Goal: Task Accomplishment & Management: Manage account settings

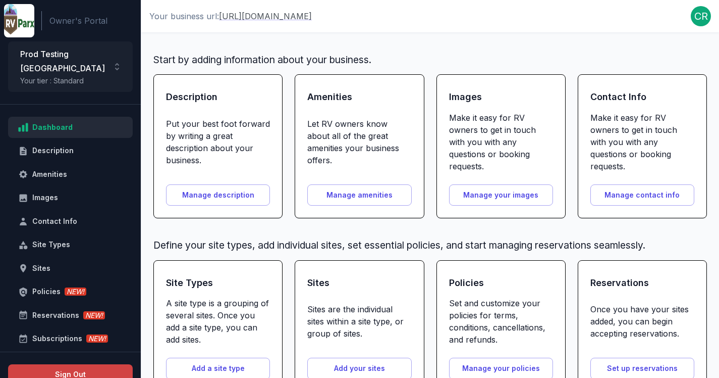
scroll to position [41, 0]
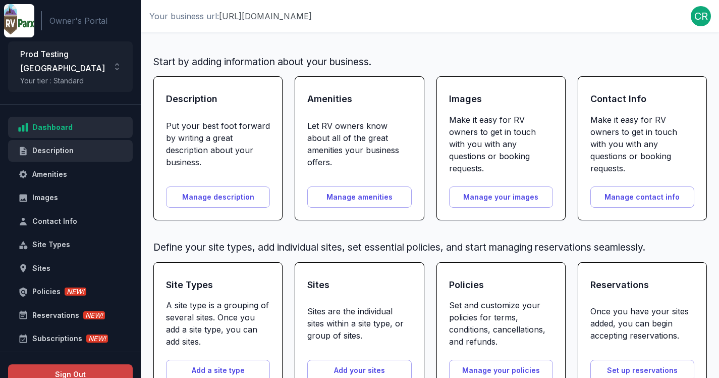
click at [73, 144] on div "Description" at bounding box center [76, 150] width 88 height 13
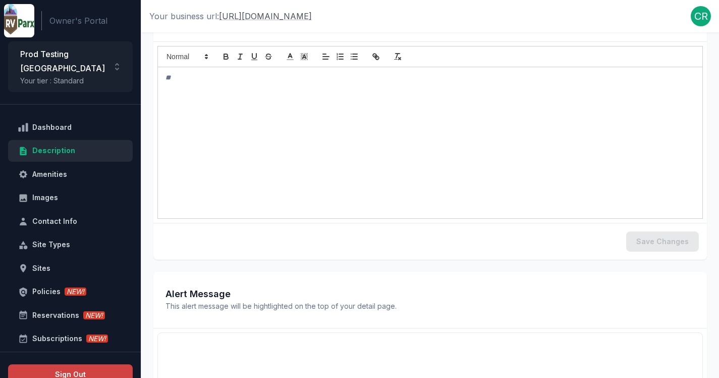
scroll to position [133, 0]
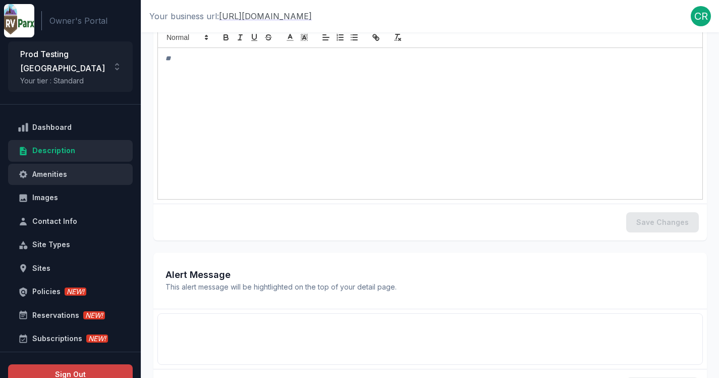
click at [62, 168] on div "Amenities" at bounding box center [76, 174] width 88 height 13
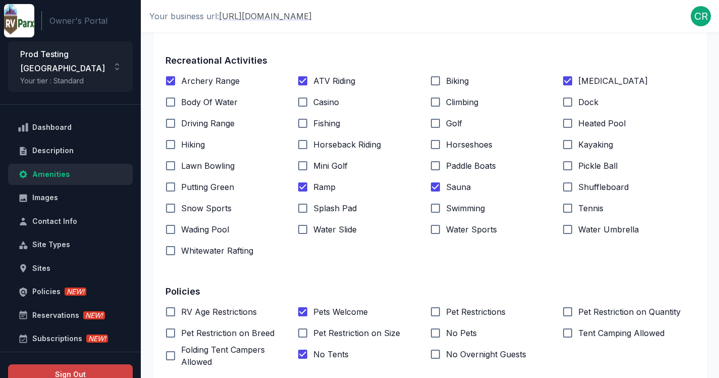
scroll to position [495, 0]
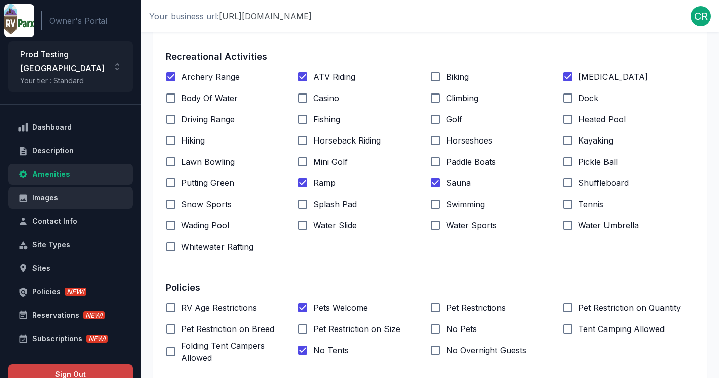
click at [63, 191] on div "Images" at bounding box center [76, 197] width 88 height 13
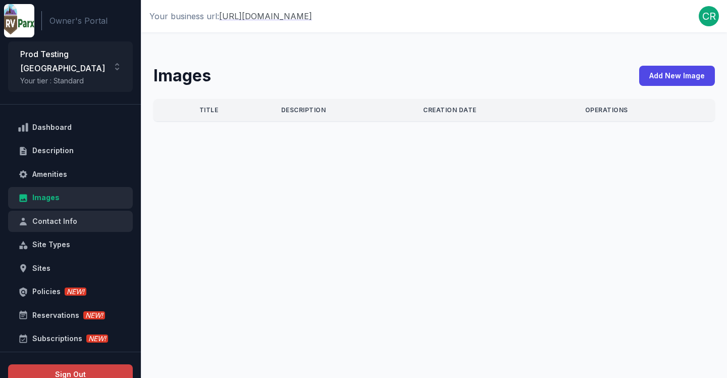
click at [74, 215] on div "Contact Info" at bounding box center [76, 221] width 88 height 13
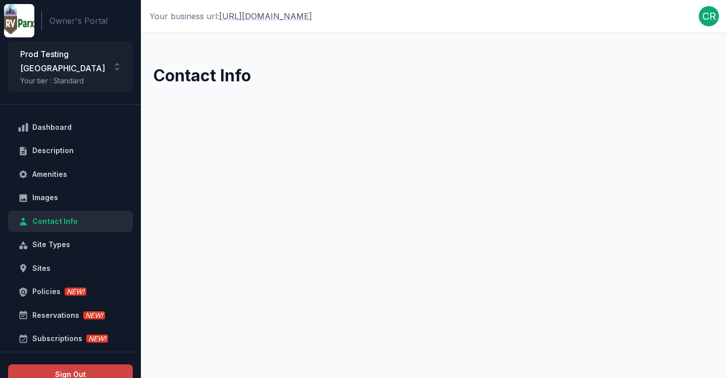
select select "**"
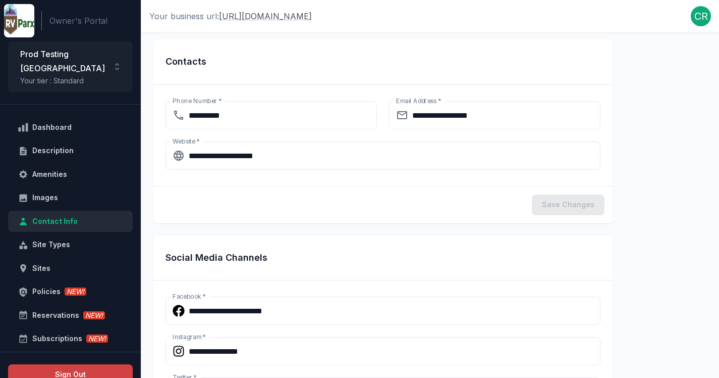
scroll to position [296, 0]
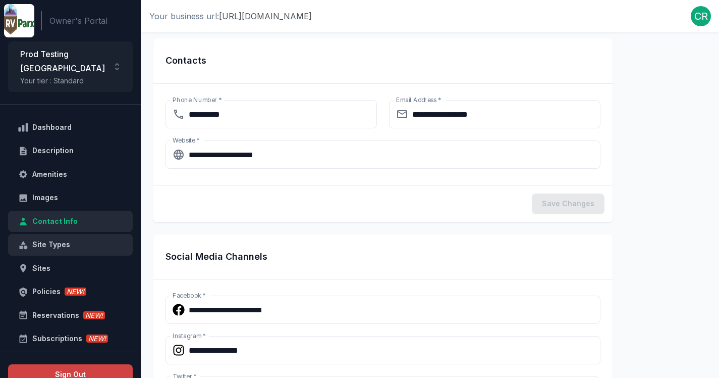
click at [87, 238] on div "Site Types" at bounding box center [76, 244] width 88 height 13
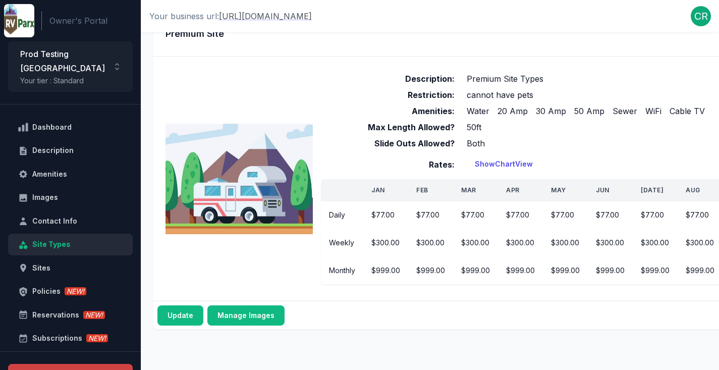
scroll to position [437, 0]
click at [82, 262] on div "Sites" at bounding box center [76, 268] width 88 height 13
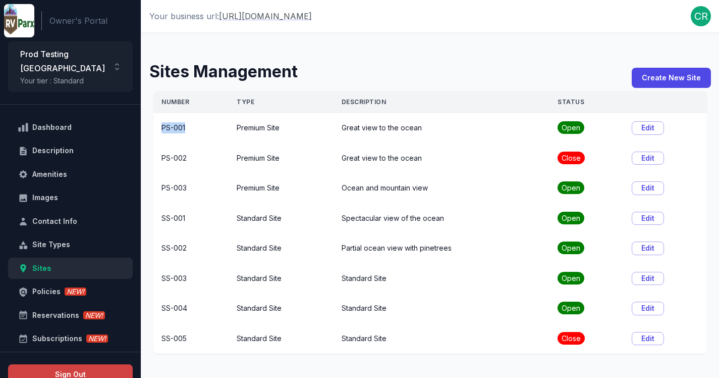
drag, startPoint x: 162, startPoint y: 129, endPoint x: 186, endPoint y: 129, distance: 24.7
click at [186, 129] on td "PS-001" at bounding box center [190, 128] width 75 height 30
click at [352, 140] on td "Great view to the ocean" at bounding box center [442, 128] width 217 height 30
drag, startPoint x: 236, startPoint y: 128, endPoint x: 285, endPoint y: 128, distance: 49.0
click at [285, 128] on td "Premium Site" at bounding box center [281, 128] width 105 height 30
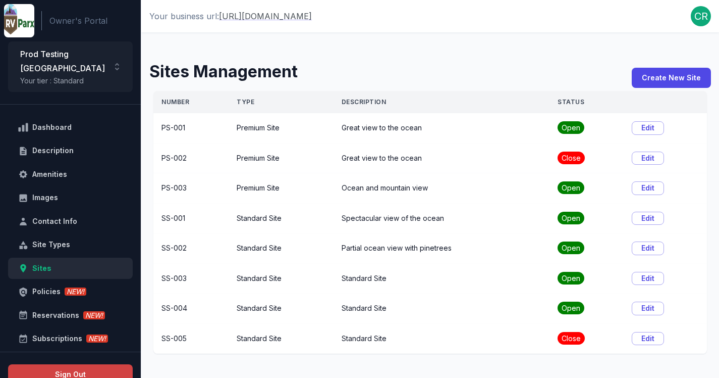
click at [337, 178] on td "Ocean and mountain view" at bounding box center [442, 188] width 217 height 30
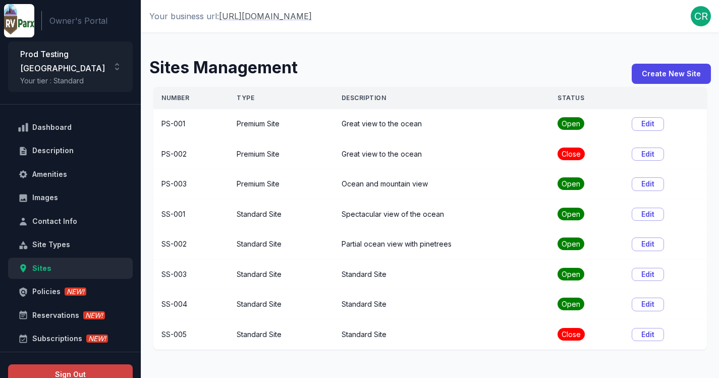
scroll to position [8, 0]
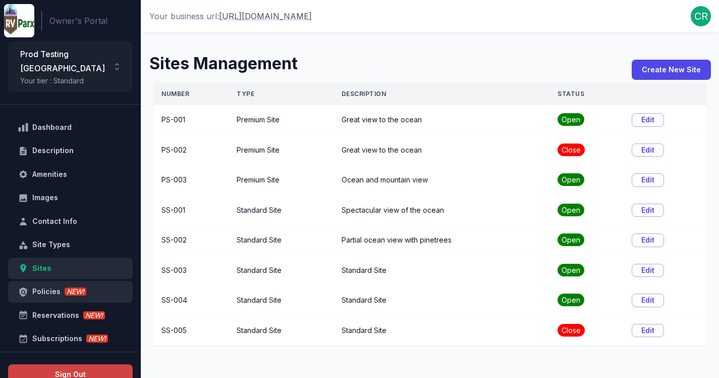
click at [45, 285] on div "Policies NEW!" at bounding box center [76, 291] width 88 height 13
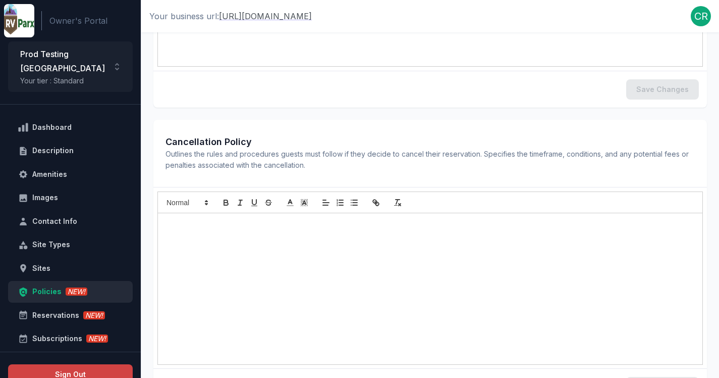
scroll to position [588, 0]
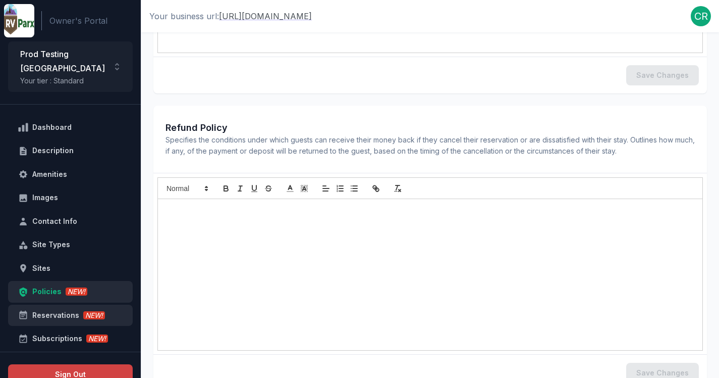
click at [56, 309] on div "Reservations NEW!" at bounding box center [76, 315] width 88 height 13
click at [60, 309] on div "Reservations NEW!" at bounding box center [76, 315] width 88 height 13
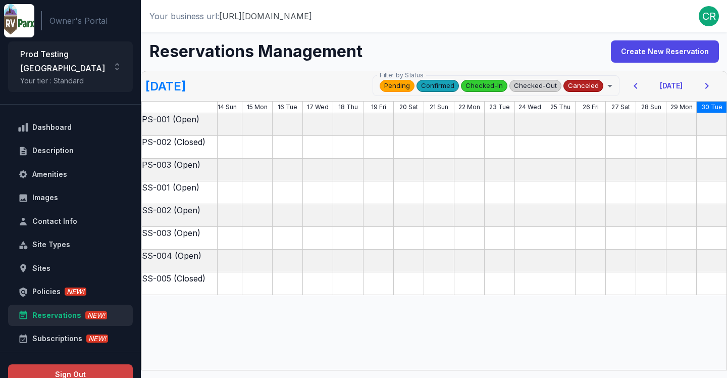
scroll to position [0, 400]
click at [186, 89] on h5 "[DATE]" at bounding box center [165, 86] width 40 height 17
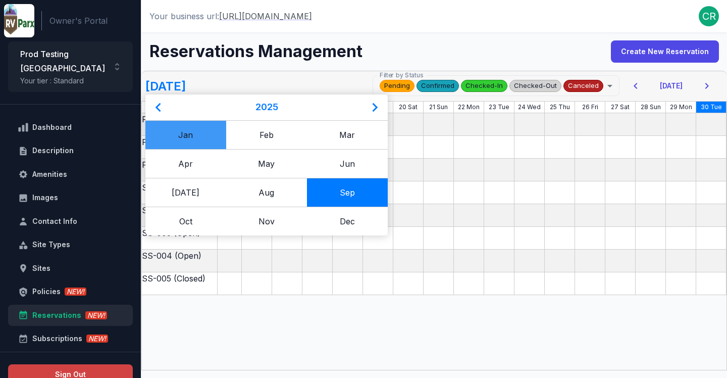
click at [188, 132] on div "Jan" at bounding box center [185, 134] width 81 height 29
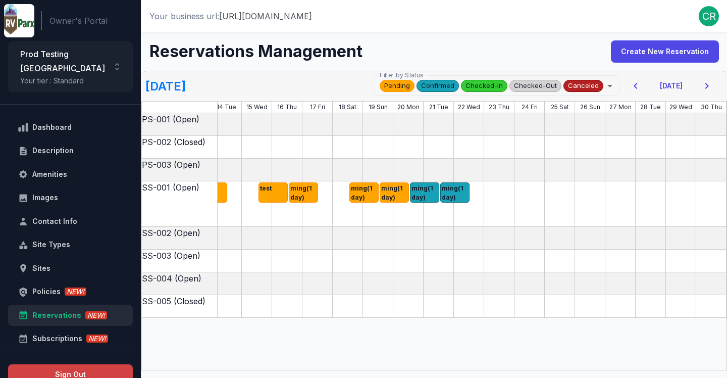
click at [639, 91] on icon "button" at bounding box center [636, 86] width 12 height 12
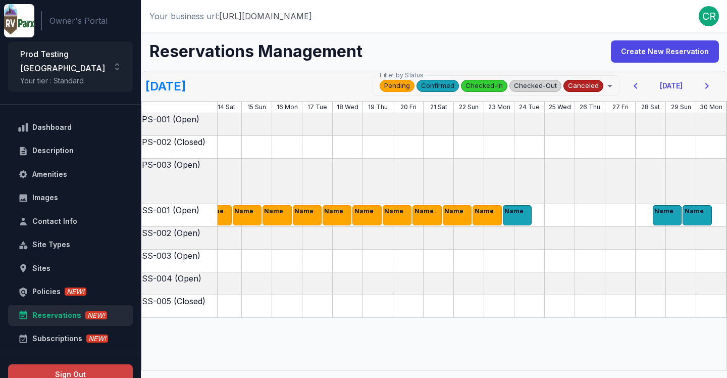
click at [639, 91] on icon "button" at bounding box center [636, 86] width 12 height 12
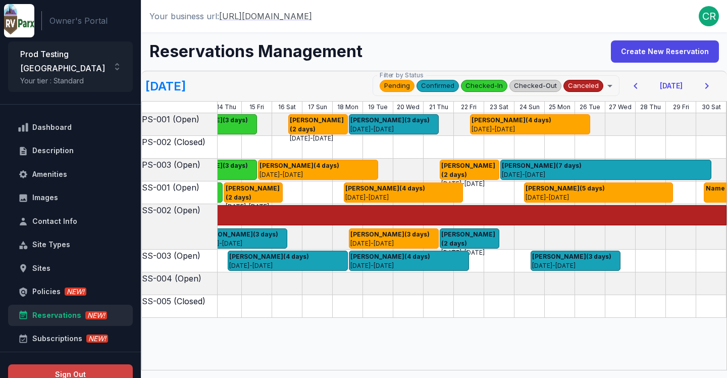
click at [673, 48] on button "Create New Reservation" at bounding box center [665, 51] width 108 height 22
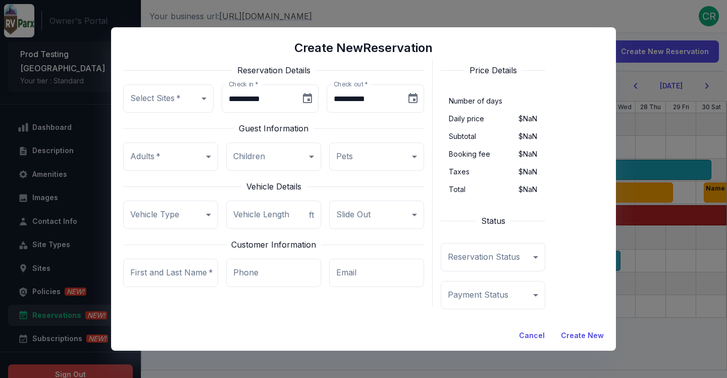
click at [533, 340] on button "Cancel" at bounding box center [532, 336] width 42 height 22
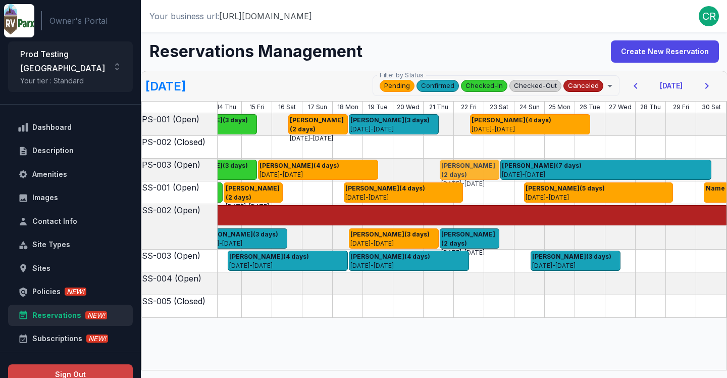
click at [452, 179] on p "[DATE] - [DATE]" at bounding box center [469, 183] width 56 height 9
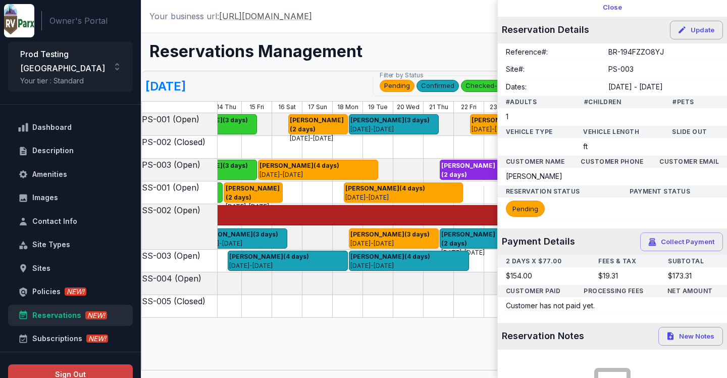
scroll to position [0, 0]
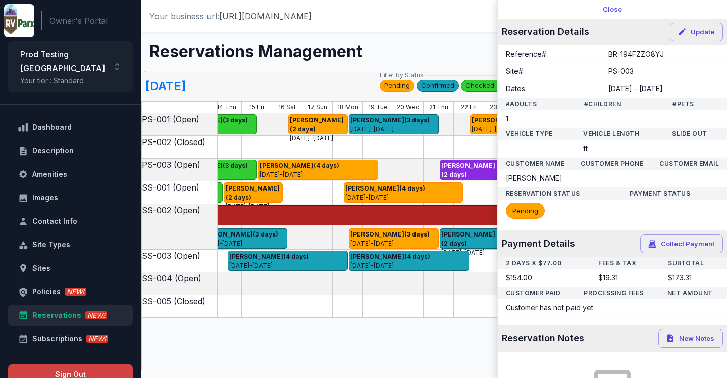
click at [611, 15] on button "Close" at bounding box center [613, 9] width 230 height 19
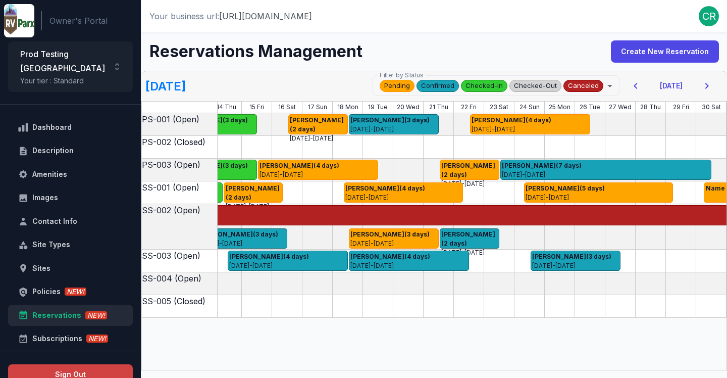
drag, startPoint x: 572, startPoint y: 229, endPoint x: 541, endPoint y: 229, distance: 30.3
click at [541, 229] on div "[PERSON_NAME] (2 days) [DATE] - [DATE] [PERSON_NAME] (62 days) [DATE] - [DATE] …" at bounding box center [234, 226] width 985 height 45
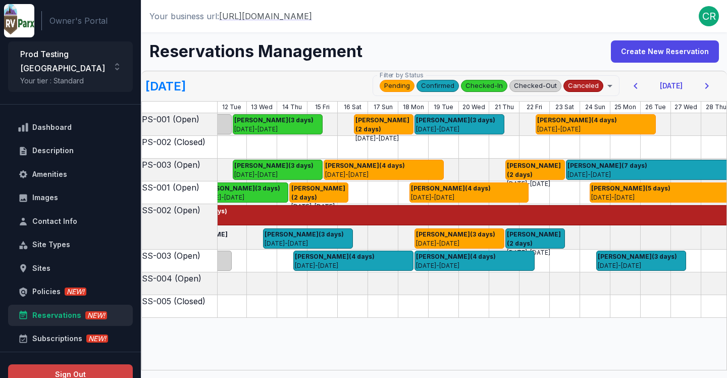
scroll to position [0, 400]
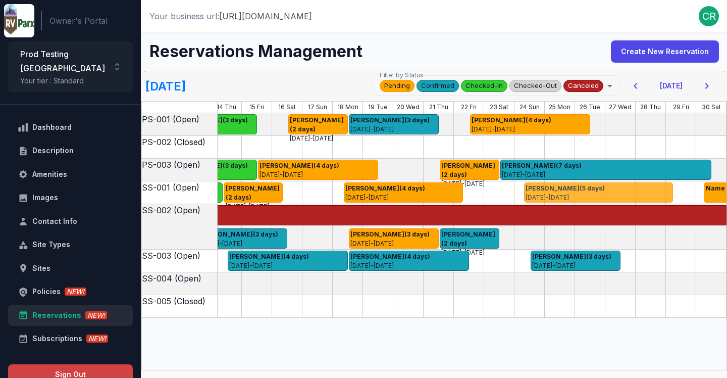
click at [545, 197] on p "[DATE] - [DATE]" at bounding box center [598, 197] width 145 height 9
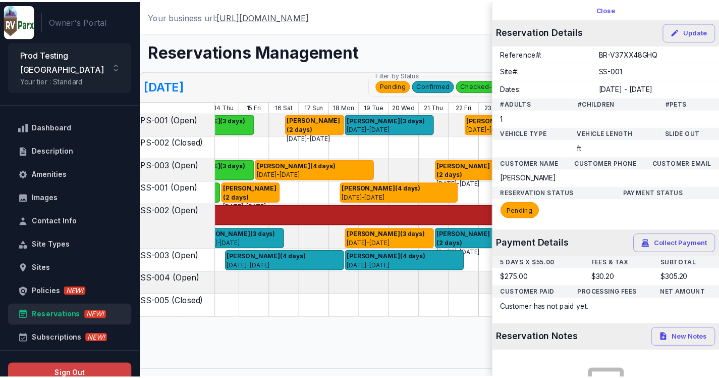
scroll to position [0, 0]
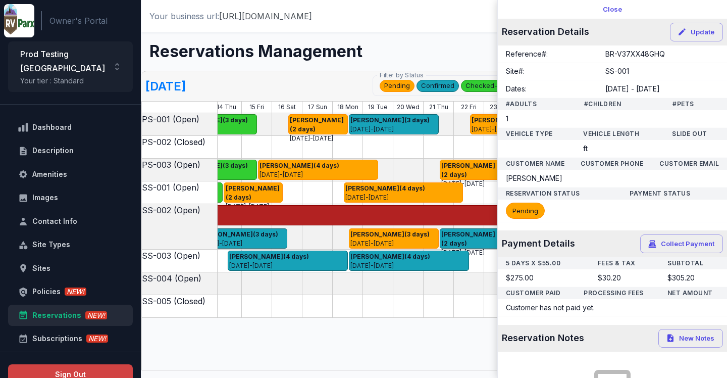
click at [595, 6] on button "Close" at bounding box center [613, 9] width 230 height 19
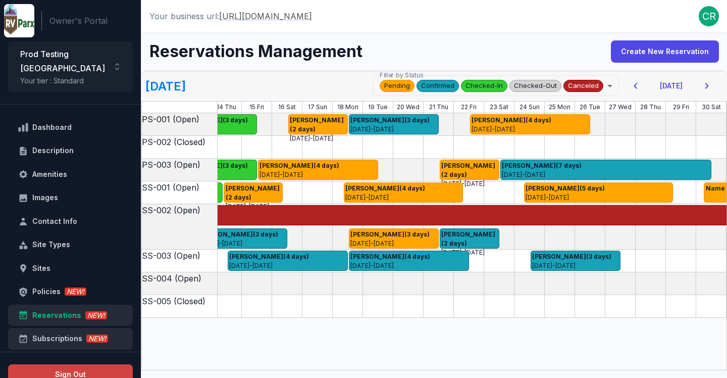
click at [58, 332] on div "Subscriptions NEW!" at bounding box center [76, 338] width 88 height 13
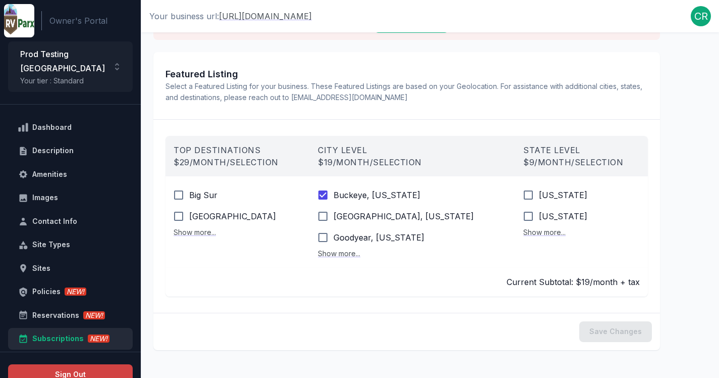
scroll to position [95, 0]
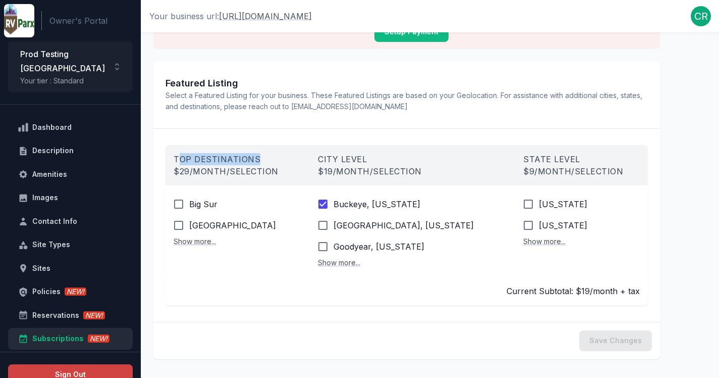
drag, startPoint x: 177, startPoint y: 159, endPoint x: 253, endPoint y: 160, distance: 75.7
click at [253, 160] on p "Top Destinations" at bounding box center [238, 159] width 128 height 12
click at [201, 240] on link "Show more..." at bounding box center [195, 241] width 42 height 9
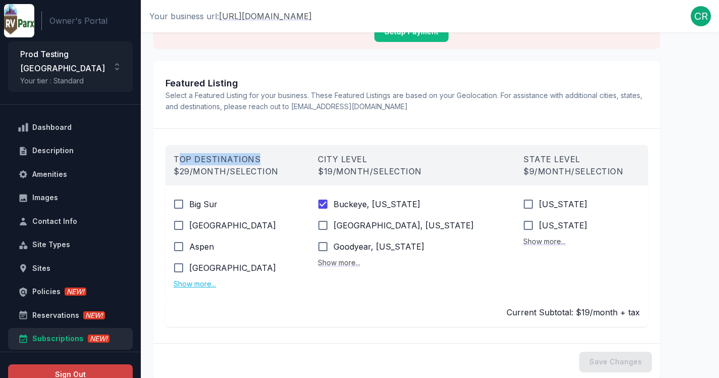
click at [200, 284] on link "Show more..." at bounding box center [195, 283] width 42 height 9
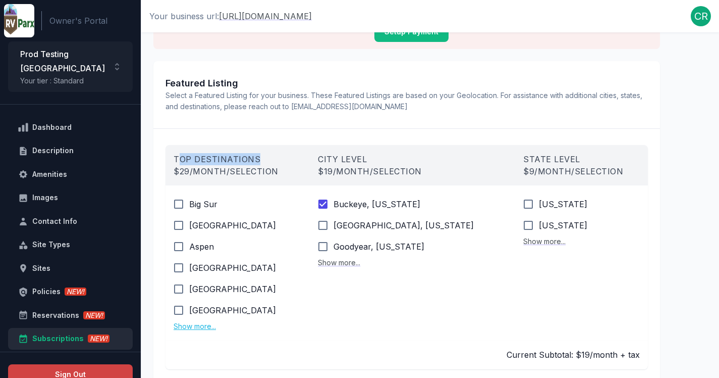
click at [205, 328] on link "Show more..." at bounding box center [195, 326] width 42 height 9
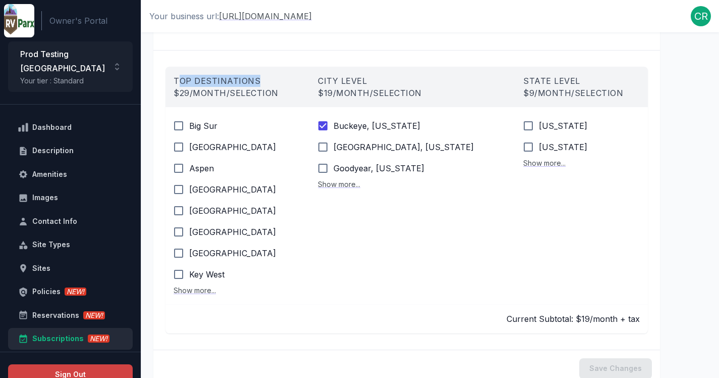
scroll to position [115, 0]
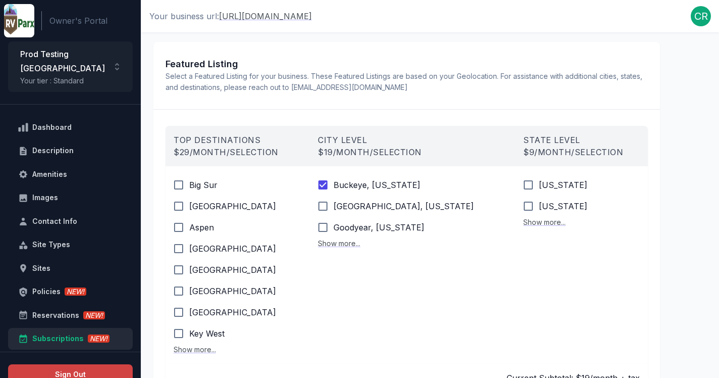
click at [246, 153] on p "$ 29 /Month/Selection" at bounding box center [238, 152] width 128 height 12
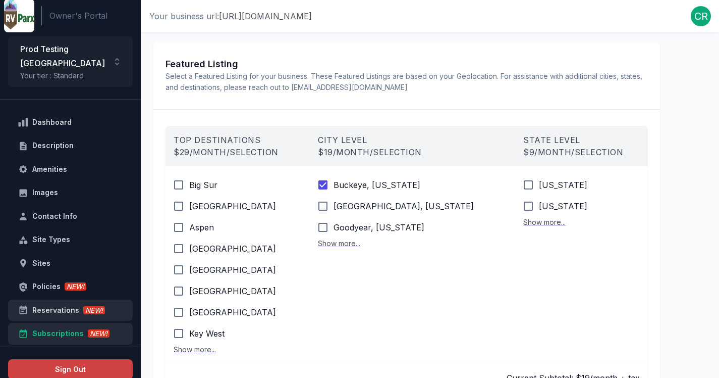
click at [55, 304] on div "Reservations NEW!" at bounding box center [76, 310] width 88 height 13
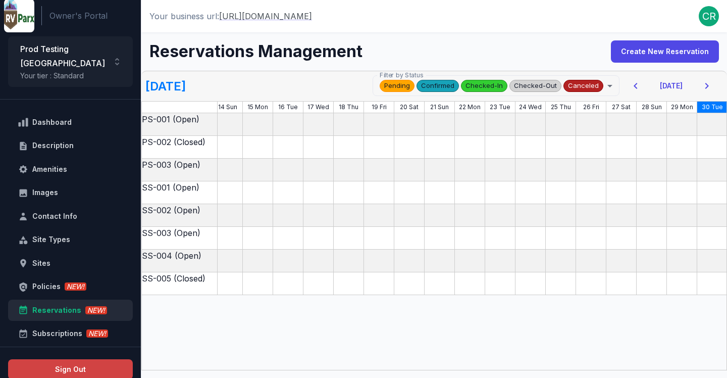
scroll to position [0, 400]
click at [640, 88] on icon "button" at bounding box center [636, 86] width 12 height 12
click at [186, 91] on h5 "[DATE]" at bounding box center [165, 86] width 40 height 17
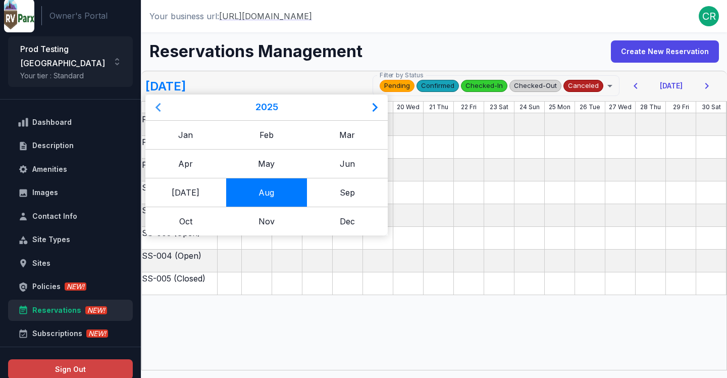
click at [161, 111] on icon at bounding box center [158, 107] width 18 height 18
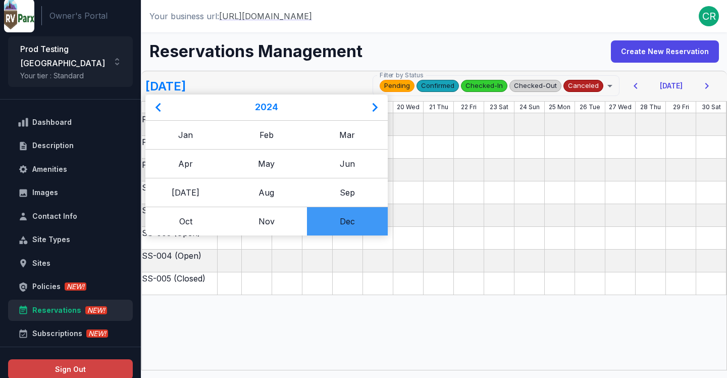
click at [334, 223] on div "Dec" at bounding box center [347, 220] width 81 height 29
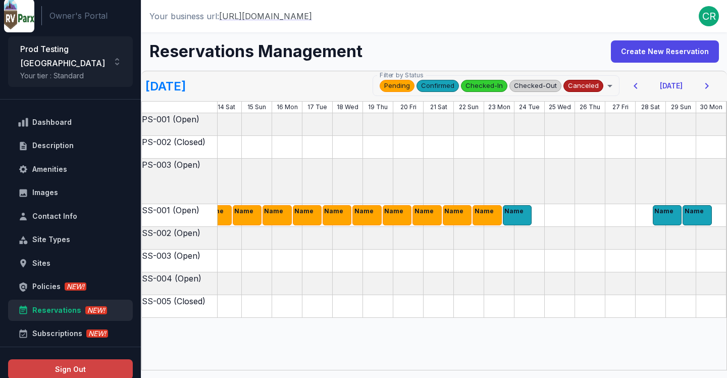
click at [640, 84] on icon "button" at bounding box center [636, 86] width 12 height 12
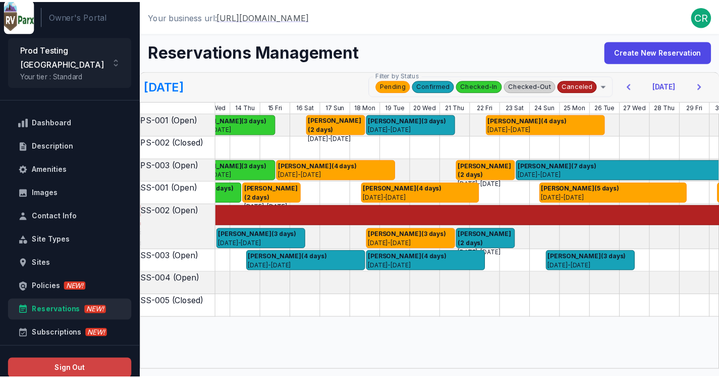
scroll to position [0, 384]
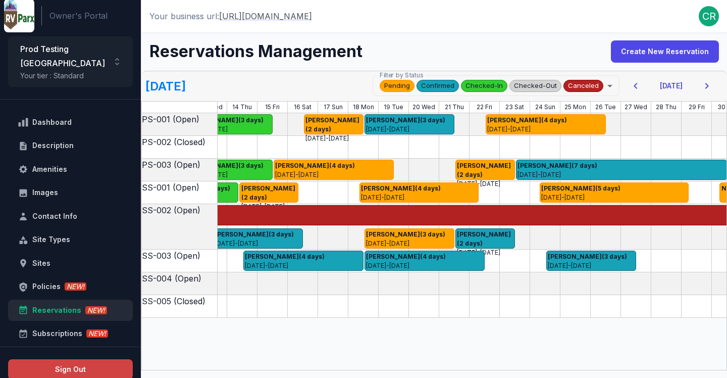
click at [440, 311] on div at bounding box center [250, 306] width 985 height 23
click at [630, 51] on button "Create New Reservation" at bounding box center [665, 51] width 108 height 22
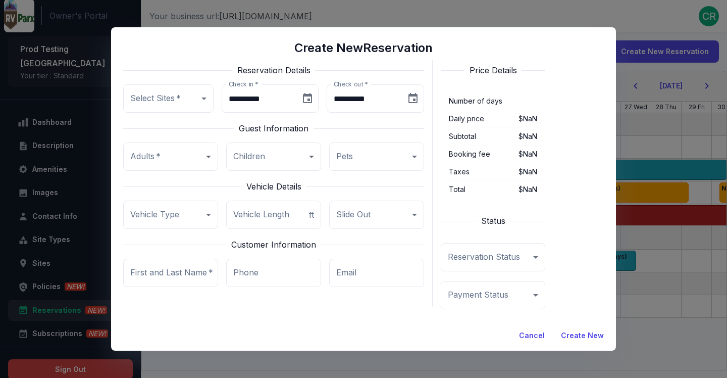
click at [538, 338] on button "Cancel" at bounding box center [532, 336] width 42 height 22
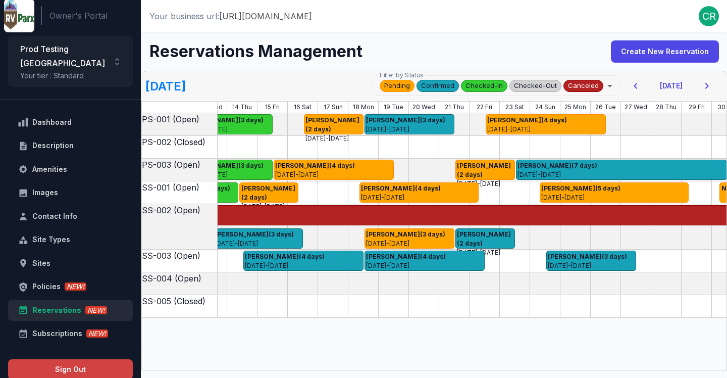
click at [373, 340] on div "PS-001 (Open) [PERSON_NAME] (1 day) [PERSON_NAME] (4 days) [DATE] - [DATE] [PER…" at bounding box center [250, 241] width 985 height 256
click at [49, 280] on div "Policies NEW!" at bounding box center [76, 286] width 88 height 13
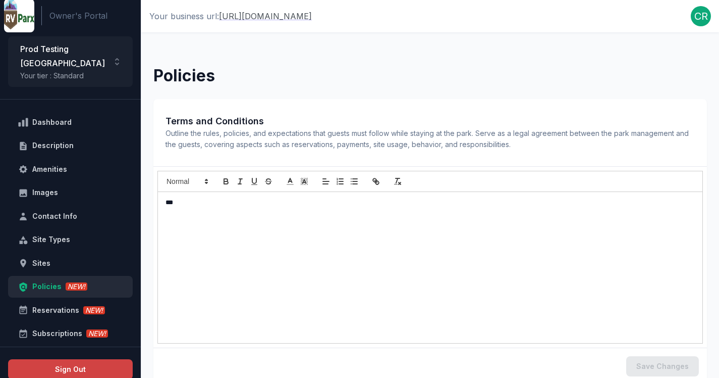
click at [248, 250] on div "***" at bounding box center [430, 267] width 545 height 151
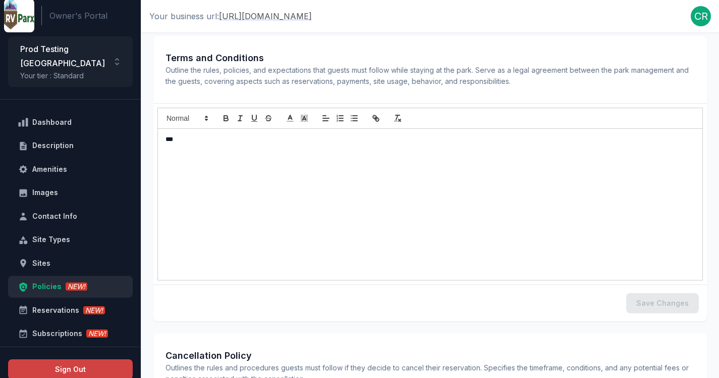
scroll to position [165, 0]
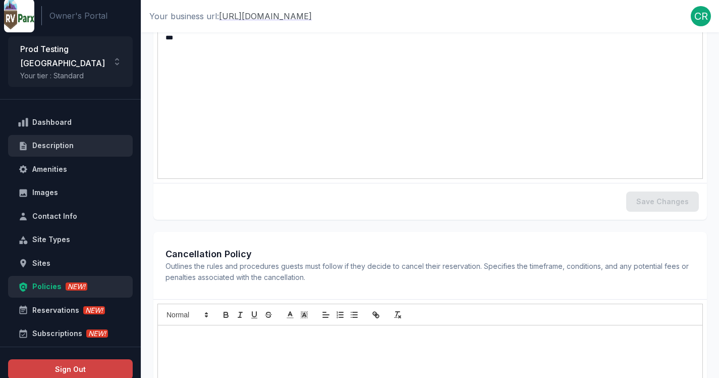
click at [77, 139] on div "Description" at bounding box center [76, 145] width 88 height 13
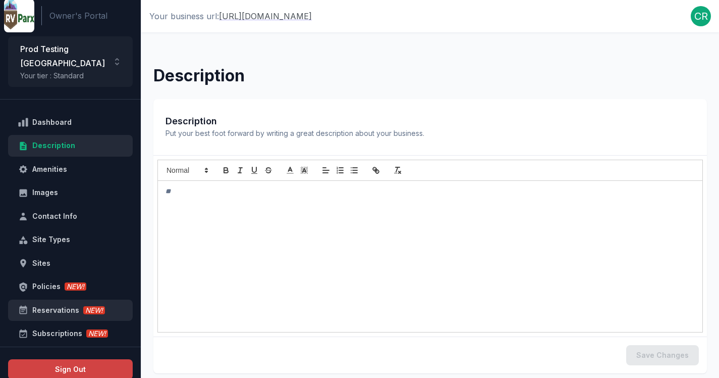
click at [57, 304] on div "Reservations NEW!" at bounding box center [76, 310] width 88 height 13
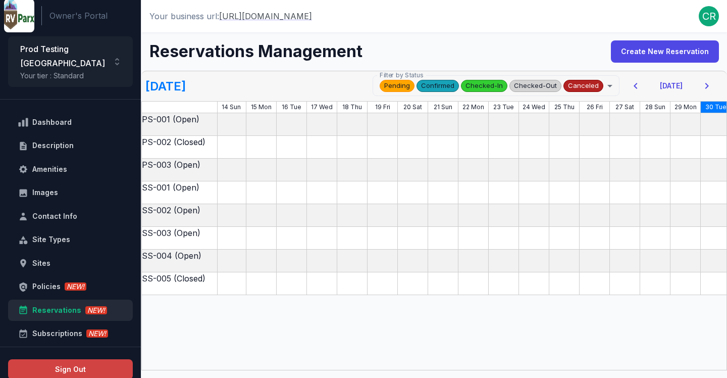
scroll to position [0, 400]
click at [186, 88] on h5 "[DATE]" at bounding box center [165, 86] width 40 height 17
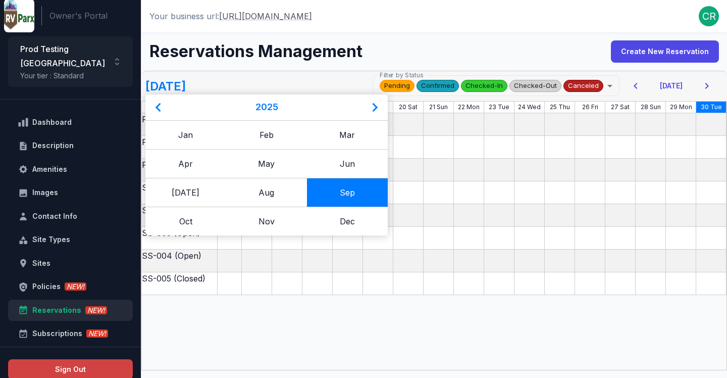
click at [275, 77] on div "**********" at bounding box center [434, 86] width 586 height 30
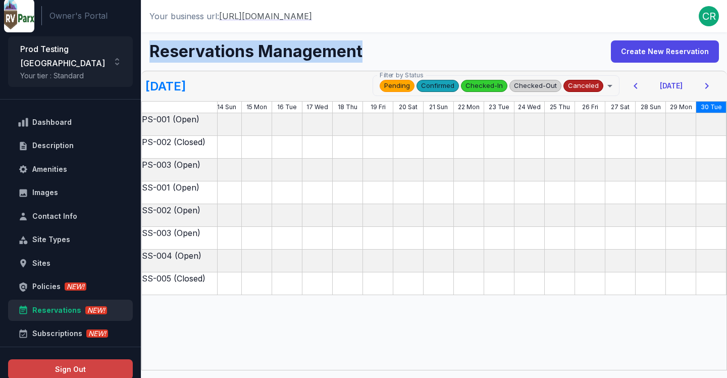
drag, startPoint x: 152, startPoint y: 50, endPoint x: 362, endPoint y: 55, distance: 210.1
click at [361, 56] on div "Reservations Management Create New Reservation" at bounding box center [434, 51] width 586 height 38
click at [370, 55] on div "Reservations Management Create New Reservation" at bounding box center [434, 51] width 586 height 38
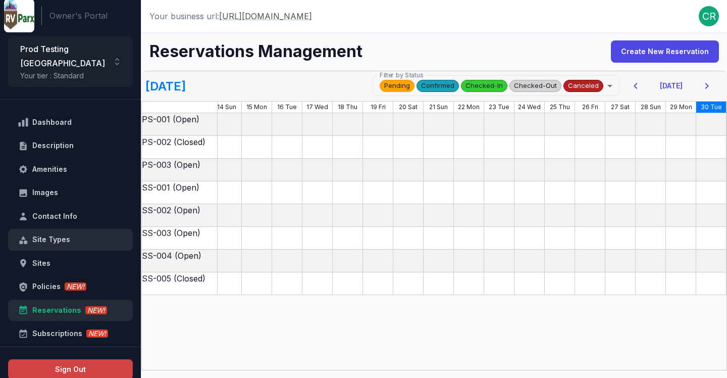
click at [53, 233] on div "Site Types" at bounding box center [76, 239] width 88 height 13
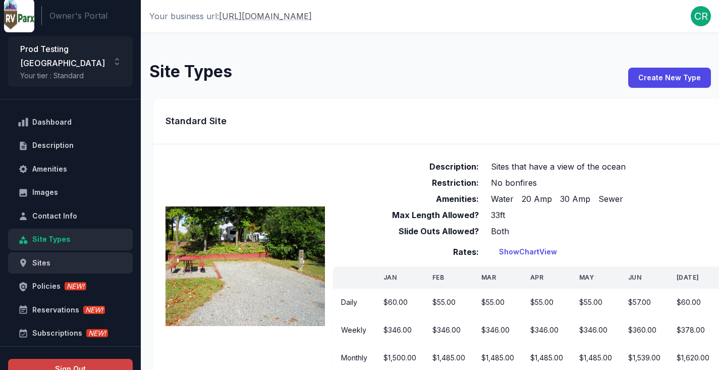
click at [51, 257] on div "Sites" at bounding box center [76, 263] width 88 height 13
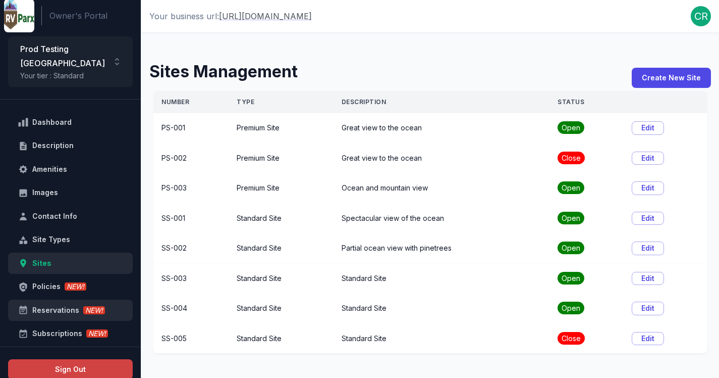
click at [54, 304] on div "Reservations NEW!" at bounding box center [76, 310] width 88 height 13
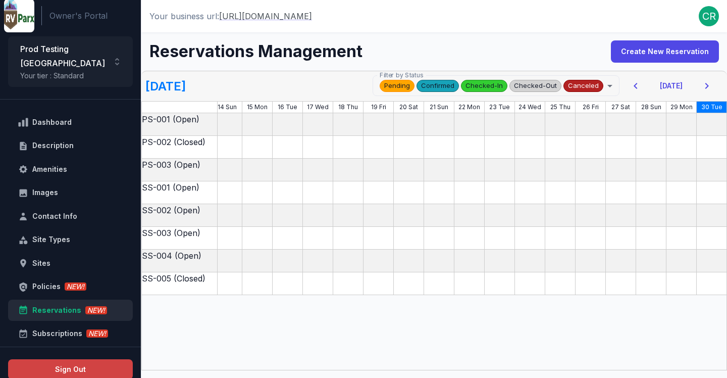
scroll to position [0, 400]
click at [647, 56] on button "Create New Reservation" at bounding box center [665, 51] width 108 height 22
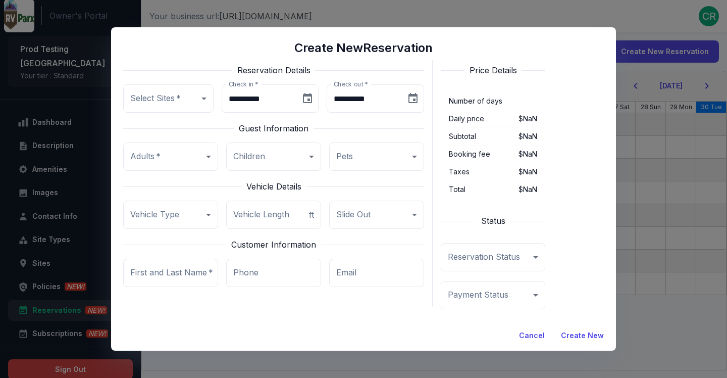
click at [522, 330] on button "Cancel" at bounding box center [532, 336] width 42 height 22
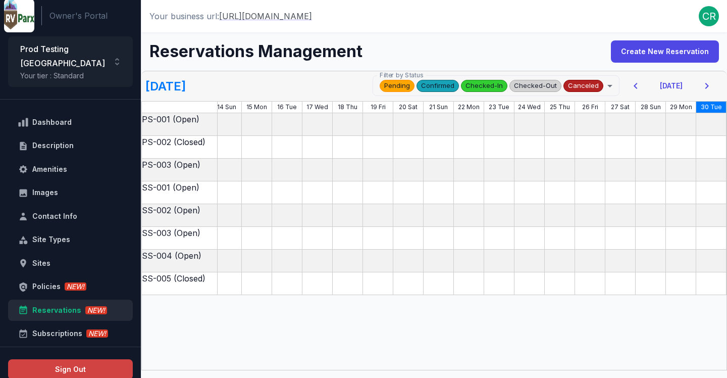
click at [665, 54] on button "Create New Reservation" at bounding box center [665, 51] width 108 height 22
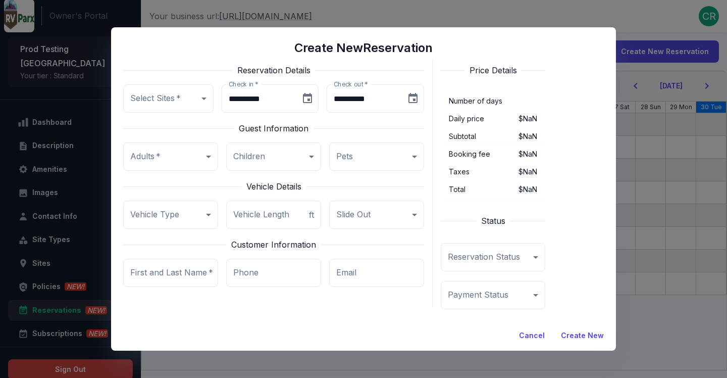
click at [534, 336] on button "Cancel" at bounding box center [532, 336] width 42 height 22
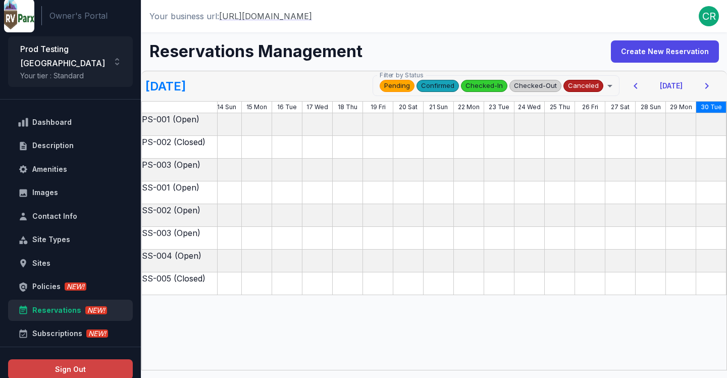
click at [318, 209] on div at bounding box center [234, 215] width 985 height 23
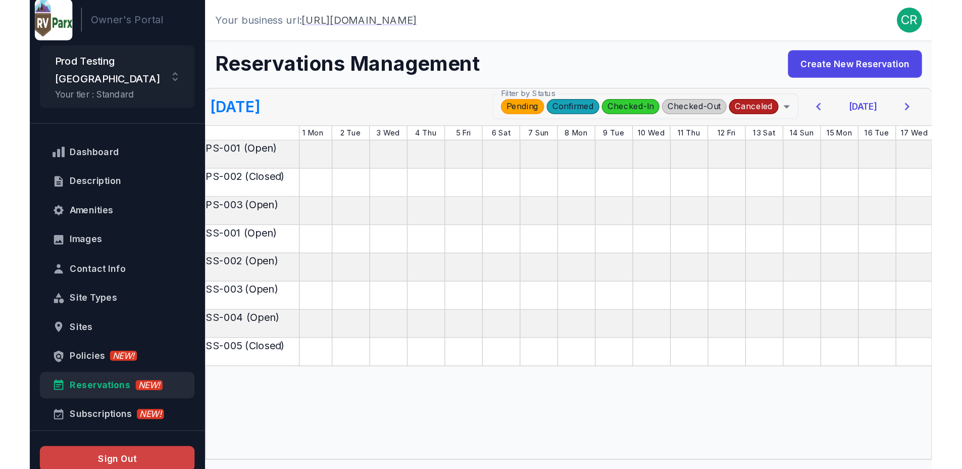
scroll to position [0, 0]
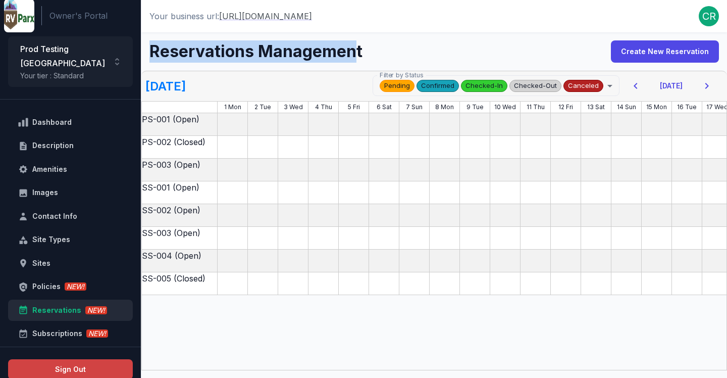
drag, startPoint x: 150, startPoint y: 49, endPoint x: 356, endPoint y: 50, distance: 206.0
click at [356, 50] on h4 "Reservations Management" at bounding box center [255, 51] width 213 height 22
click at [349, 53] on h4 "Reservations Management" at bounding box center [255, 51] width 213 height 22
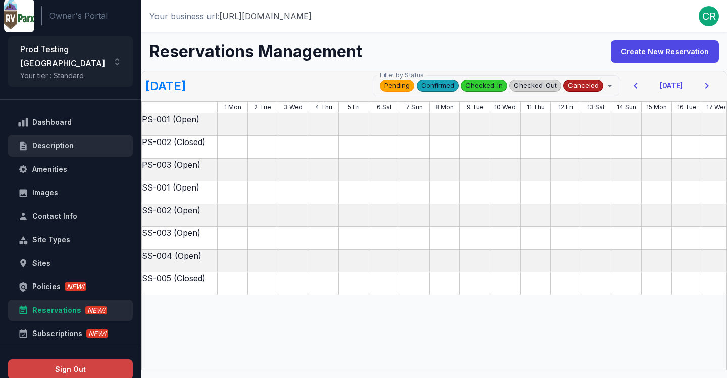
click at [50, 139] on div "Description" at bounding box center [76, 145] width 88 height 13
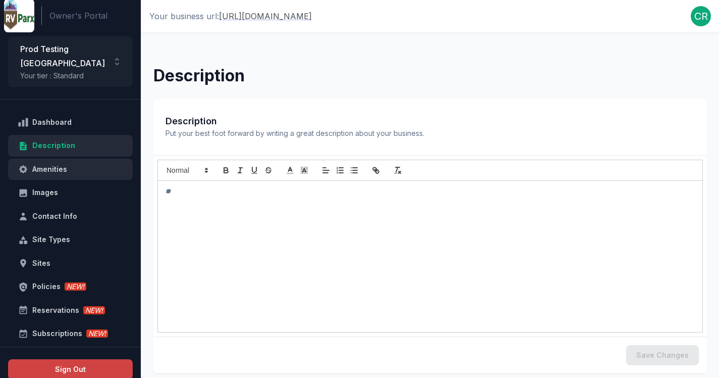
click at [76, 163] on div "Amenities" at bounding box center [76, 169] width 88 height 13
